Goal: Transaction & Acquisition: Purchase product/service

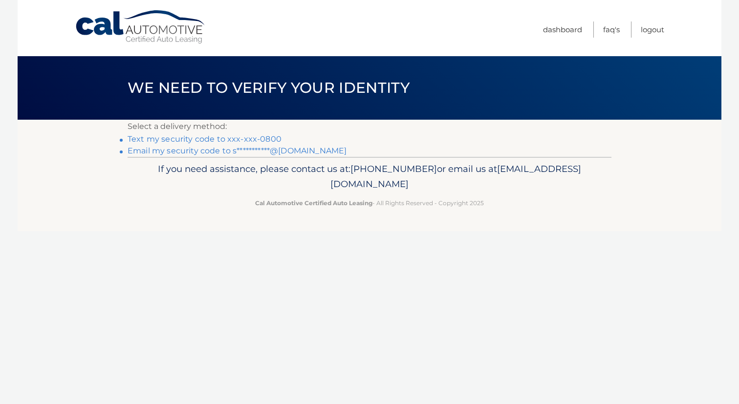
click at [264, 145] on li "Text my security code to xxx-xxx-0800" at bounding box center [370, 139] width 484 height 12
click at [262, 140] on link "Text my security code to xxx-xxx-0800" at bounding box center [205, 138] width 154 height 9
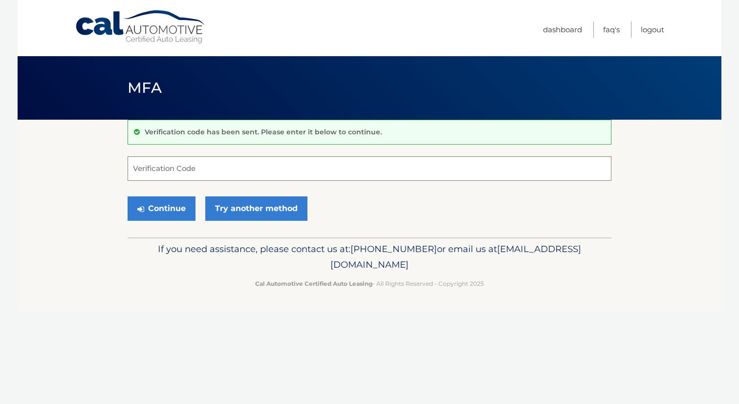
click at [159, 168] on input "Verification Code" at bounding box center [370, 168] width 484 height 24
type input "848848"
click at [146, 206] on button "Continue" at bounding box center [162, 209] width 68 height 24
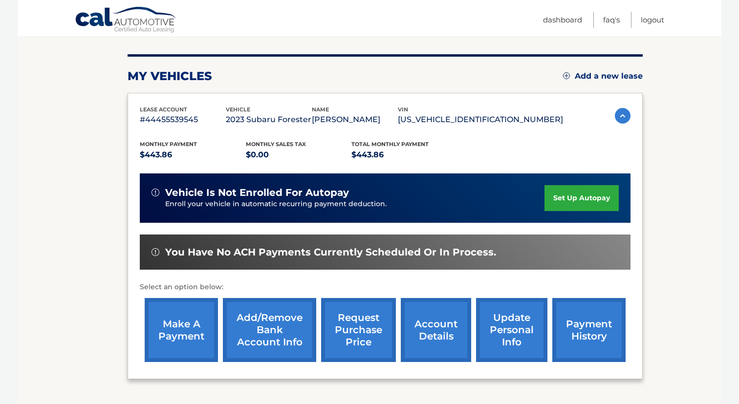
scroll to position [116, 0]
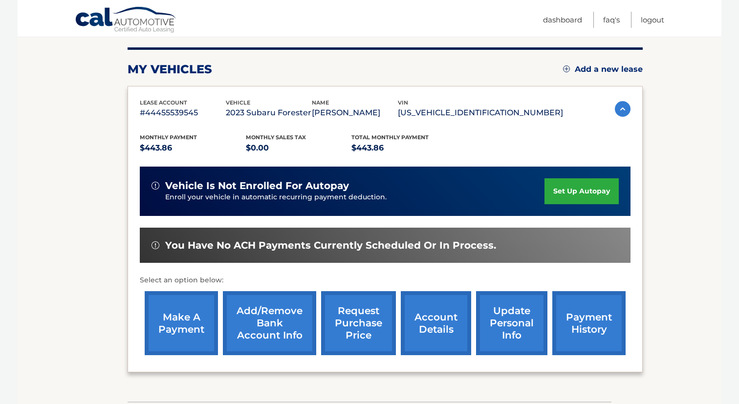
click at [186, 311] on link "make a payment" at bounding box center [181, 323] width 73 height 64
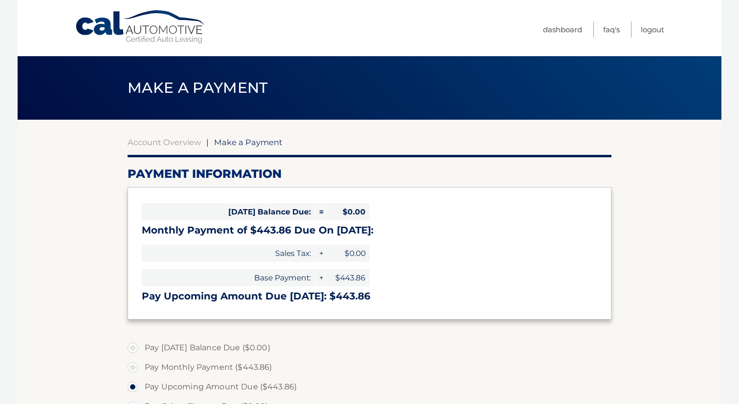
select select "YTM3NTEwNjItNDZhNy00YWY5LTk3MmEtYWJmYTBjZGE2ZmE2"
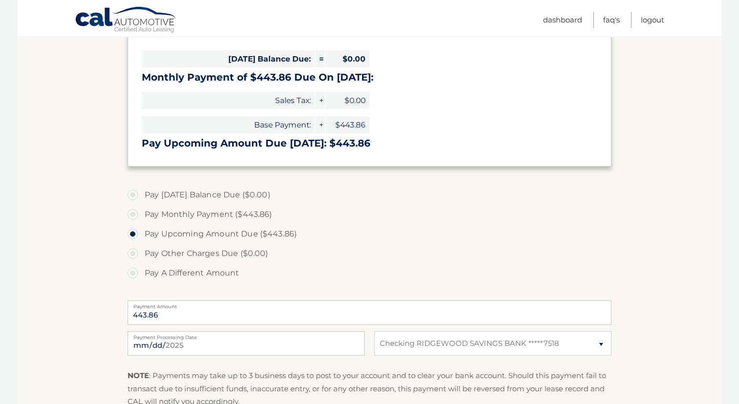
scroll to position [156, 0]
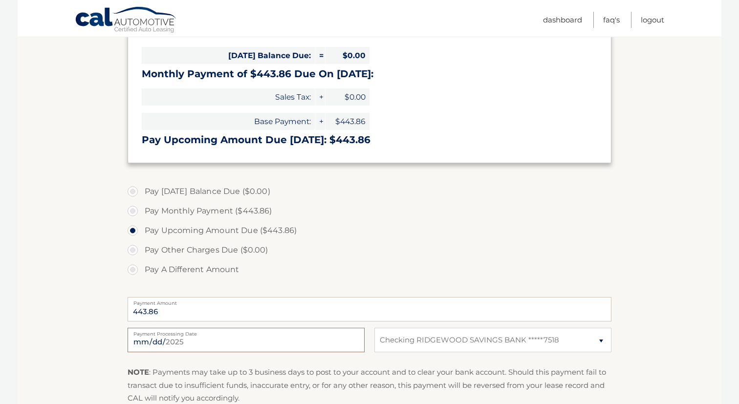
click at [168, 342] on input "2025-09-16" at bounding box center [246, 340] width 237 height 24
type input "2025-09-19"
click at [166, 343] on input "2025-09-19" at bounding box center [246, 340] width 237 height 24
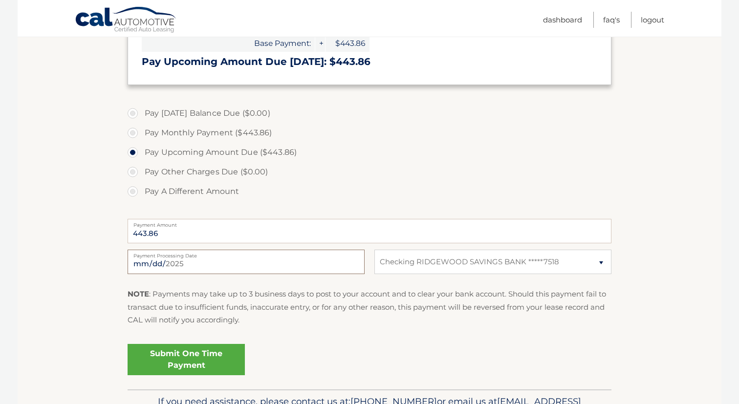
scroll to position [246, 0]
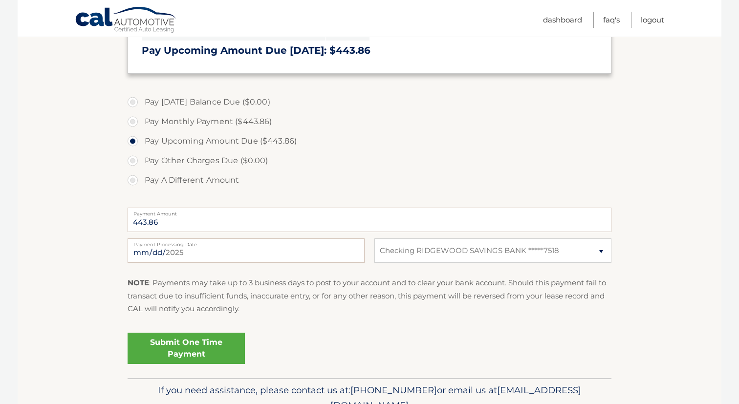
click at [189, 345] on link "Submit One Time Payment" at bounding box center [186, 348] width 117 height 31
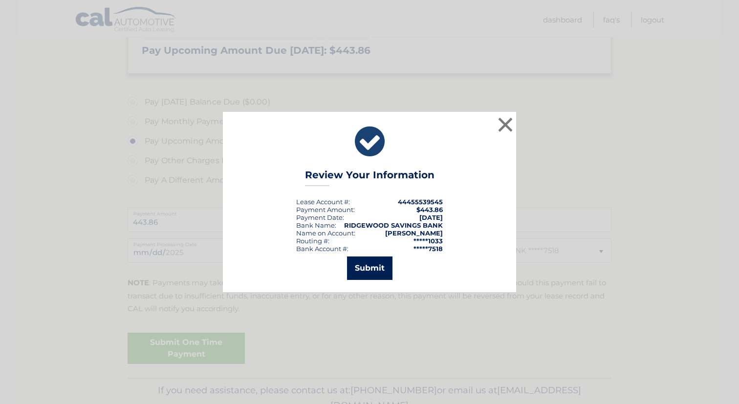
click at [370, 271] on button "Submit" at bounding box center [369, 268] width 45 height 23
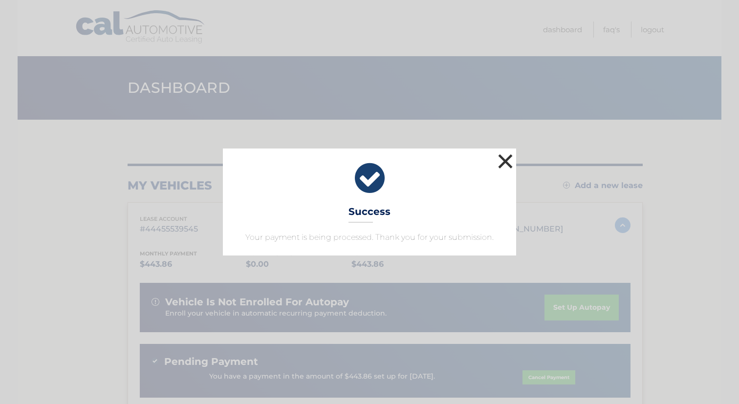
click at [504, 163] on button "×" at bounding box center [506, 162] width 20 height 20
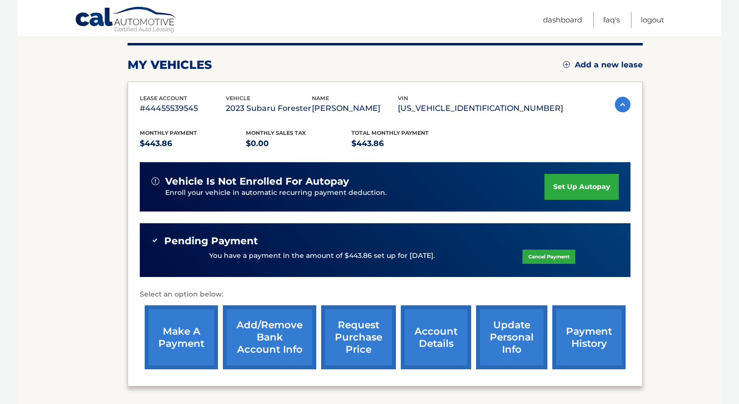
scroll to position [132, 0]
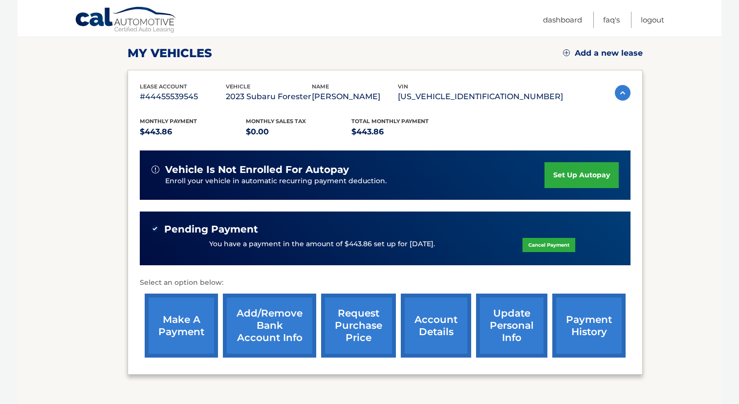
click at [367, 330] on link "request purchase price" at bounding box center [358, 326] width 75 height 64
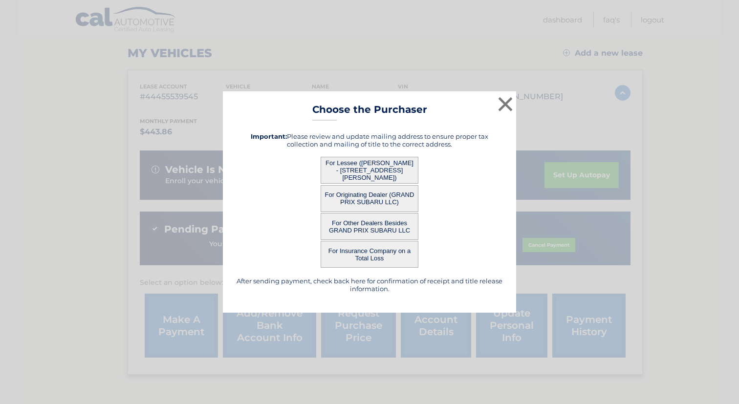
click at [363, 173] on button "For Lessee ([PERSON_NAME] - [STREET_ADDRESS][PERSON_NAME])" at bounding box center [370, 170] width 98 height 27
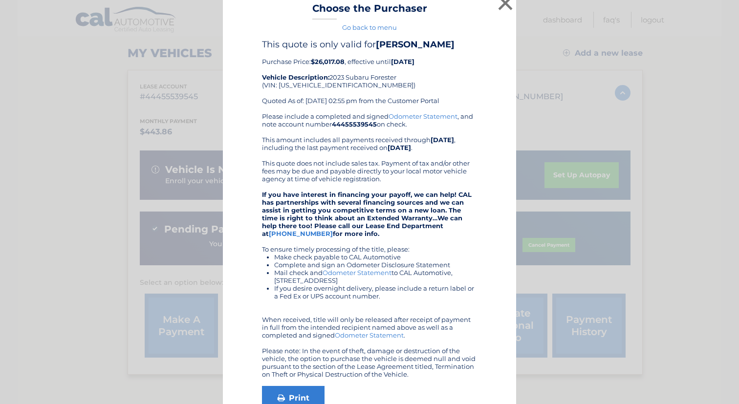
scroll to position [0, 0]
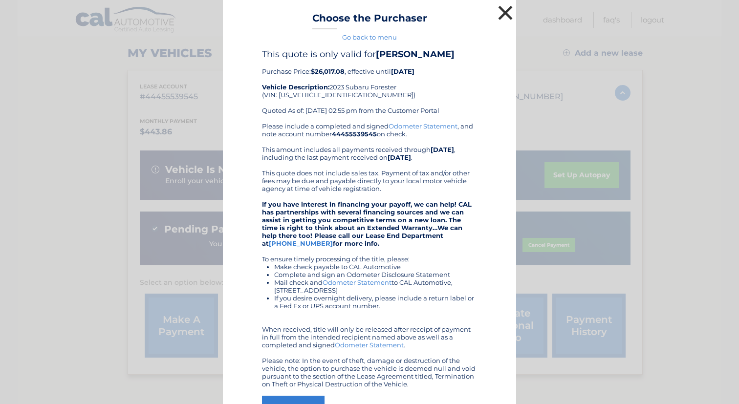
click at [506, 16] on button "×" at bounding box center [506, 13] width 20 height 20
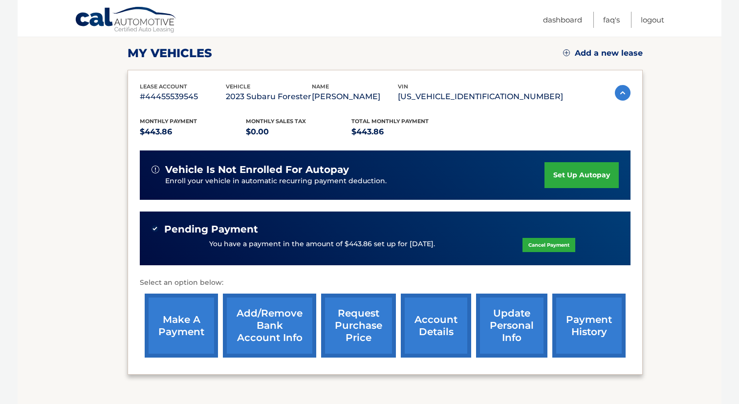
click at [370, 320] on link "request purchase price" at bounding box center [358, 326] width 75 height 64
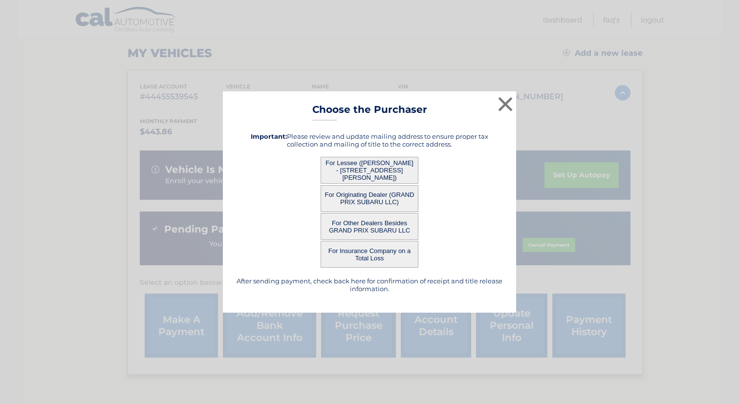
click at [375, 203] on button "For Originating Dealer (GRAND PRIX SUBARU LLC)" at bounding box center [370, 198] width 98 height 27
click at [363, 199] on button "For Originating Dealer (GRAND PRIX SUBARU LLC)" at bounding box center [370, 198] width 98 height 27
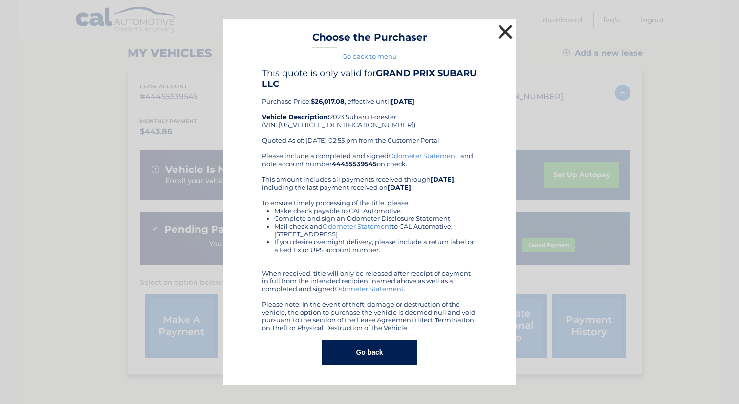
click at [505, 31] on button "×" at bounding box center [506, 32] width 20 height 20
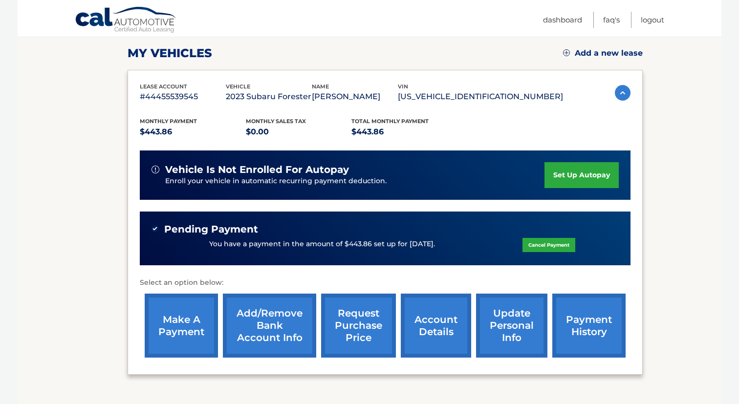
click at [348, 323] on link "request purchase price" at bounding box center [358, 326] width 75 height 64
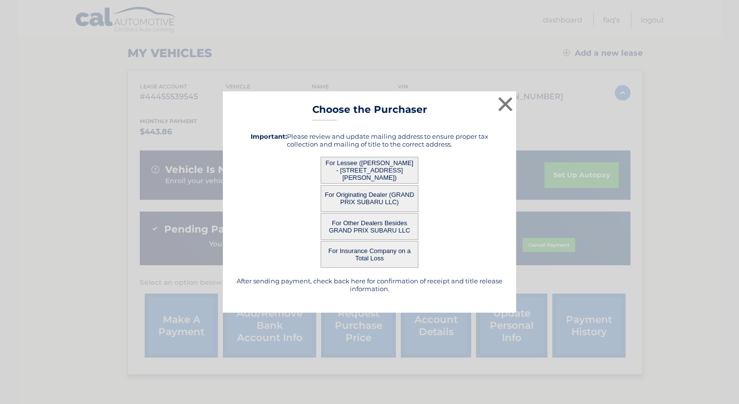
click at [368, 232] on button "For Other Dealers Besides GRAND PRIX SUBARU LLC" at bounding box center [370, 226] width 98 height 27
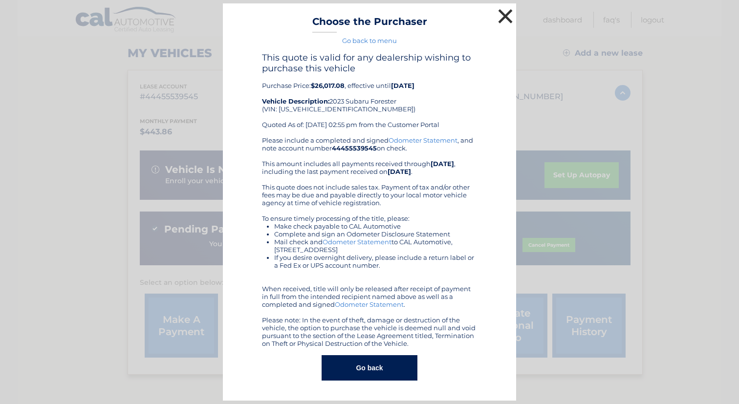
click at [505, 17] on button "×" at bounding box center [506, 16] width 20 height 20
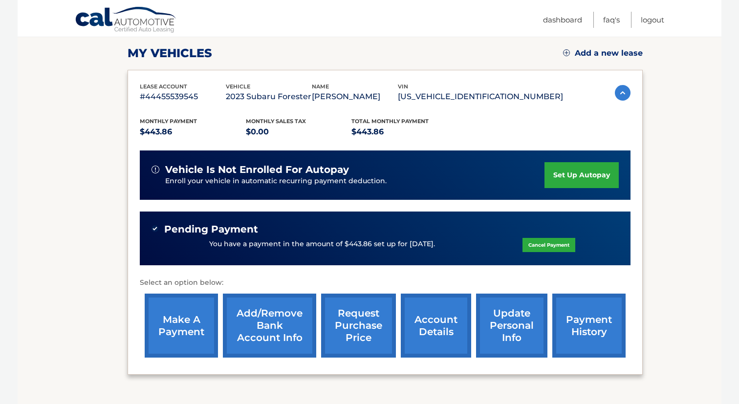
click at [357, 334] on link "request purchase price" at bounding box center [358, 326] width 75 height 64
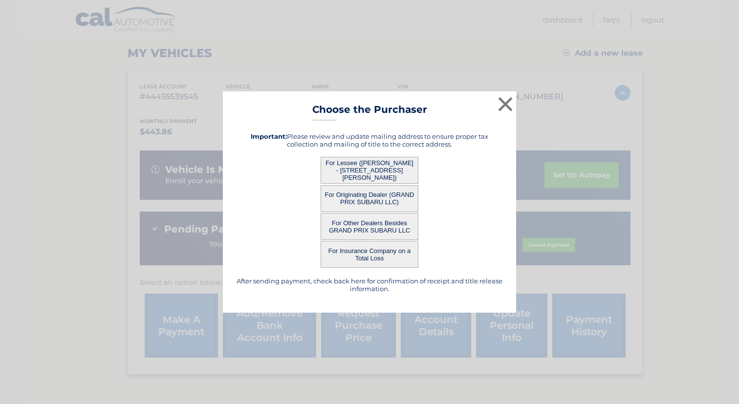
click at [375, 251] on button "For Insurance Company on a Total Loss" at bounding box center [370, 254] width 98 height 27
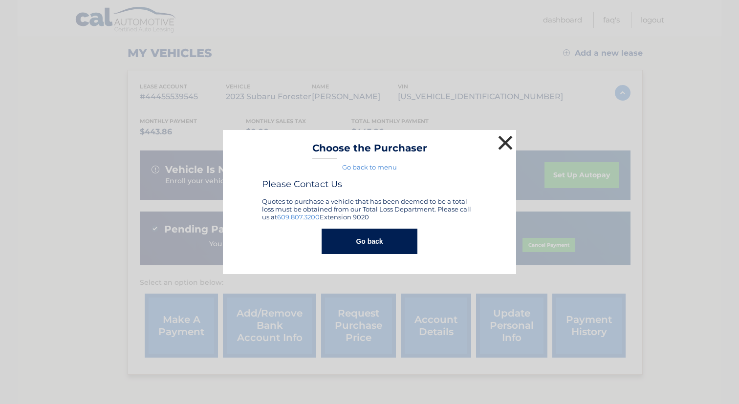
click at [503, 144] on button "×" at bounding box center [506, 143] width 20 height 20
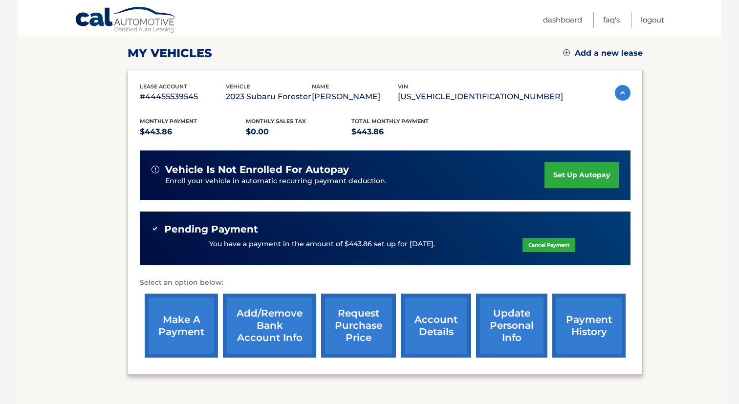
scroll to position [139, 0]
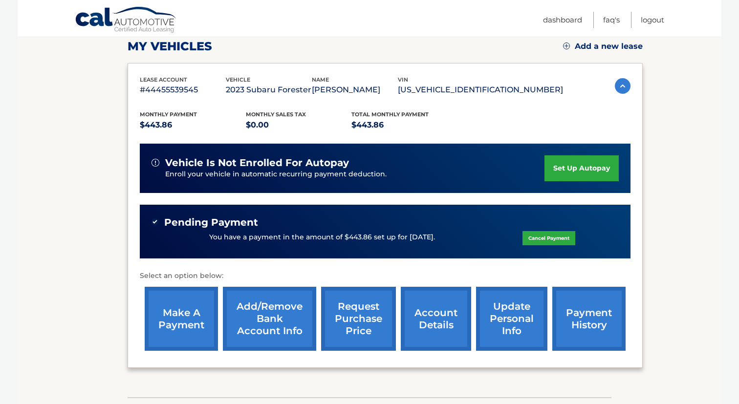
click at [356, 308] on link "request purchase price" at bounding box center [358, 319] width 75 height 64
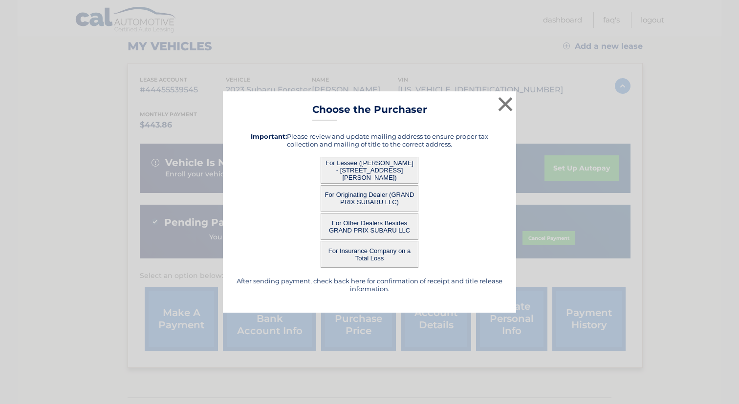
click at [359, 167] on button "For Lessee ([PERSON_NAME] - [STREET_ADDRESS][PERSON_NAME])" at bounding box center [370, 170] width 98 height 27
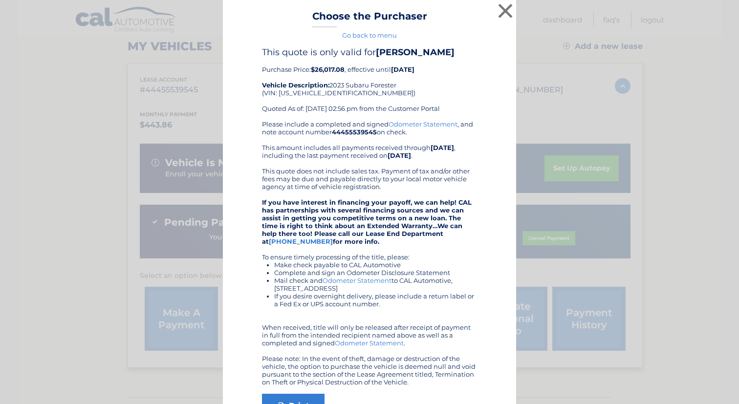
scroll to position [0, 0]
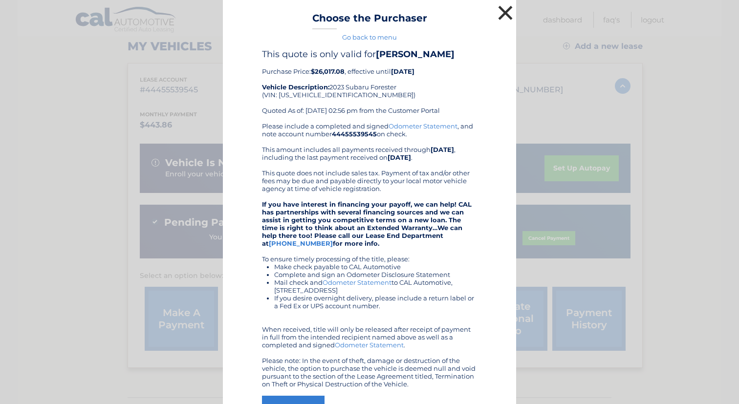
click at [505, 14] on button "×" at bounding box center [506, 13] width 20 height 20
